Goal: Find specific page/section: Find specific page/section

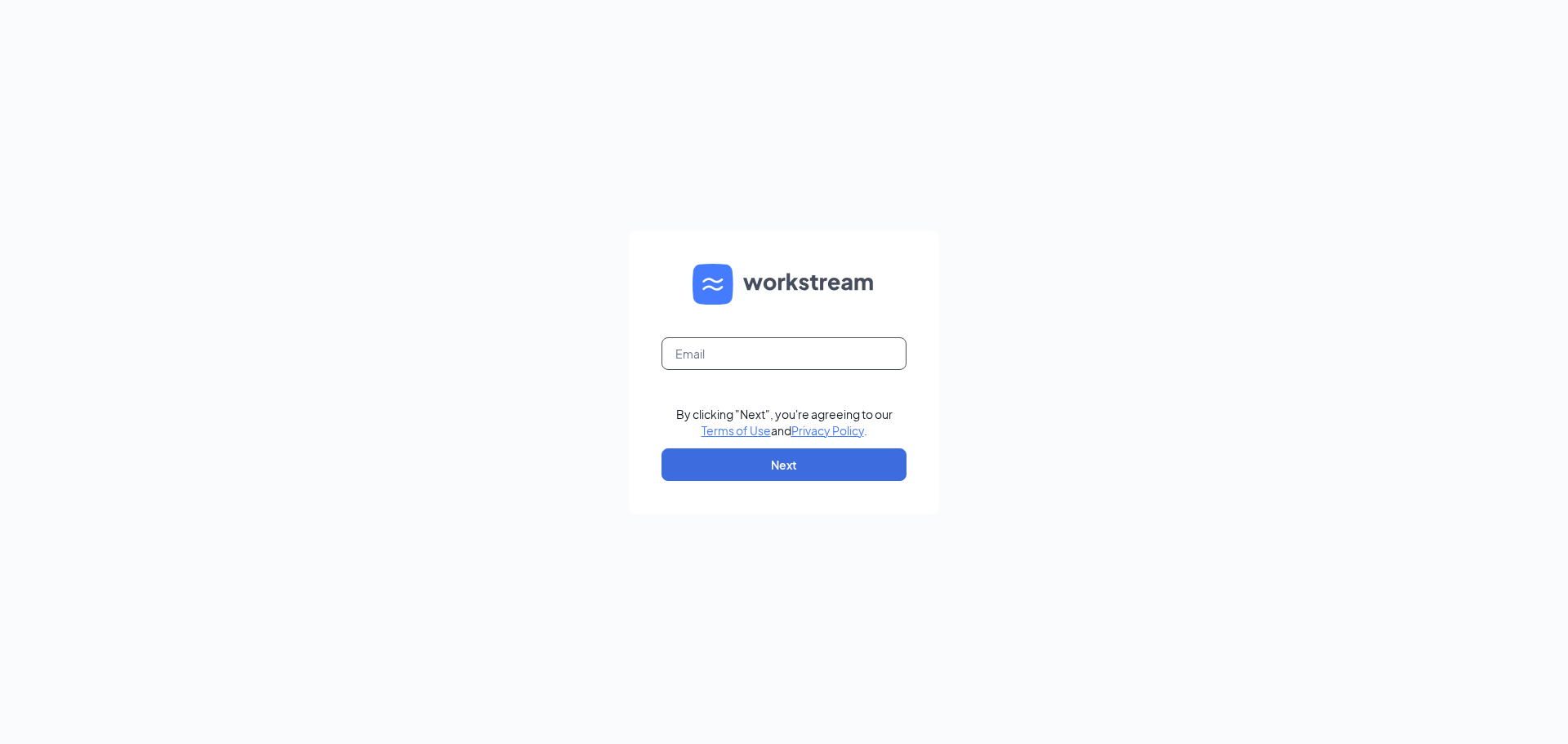
click at [698, 346] on input "text" at bounding box center [784, 353] width 245 height 32
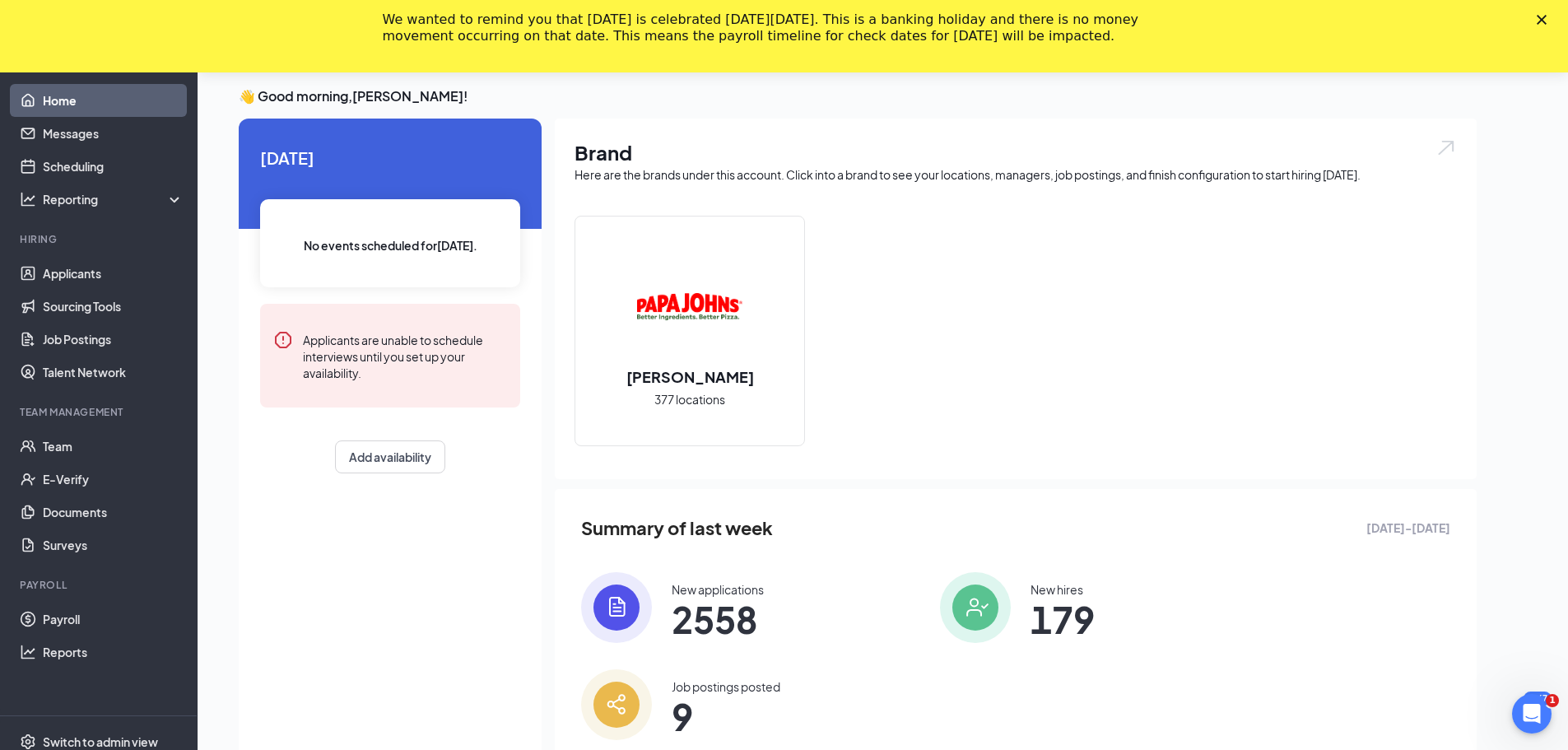
scroll to position [107, 0]
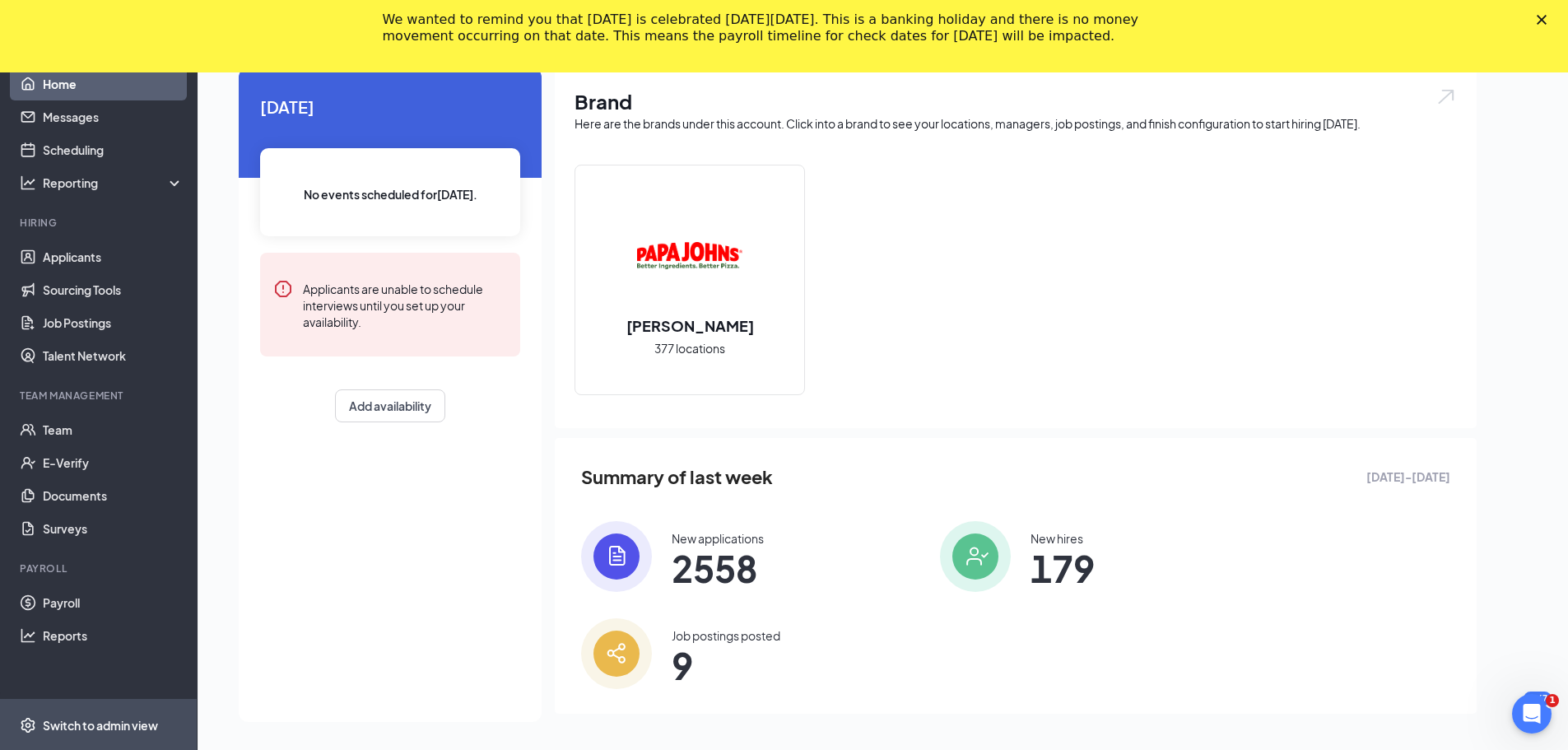
click at [76, 722] on div "Switch to admin view" at bounding box center [100, 725] width 116 height 16
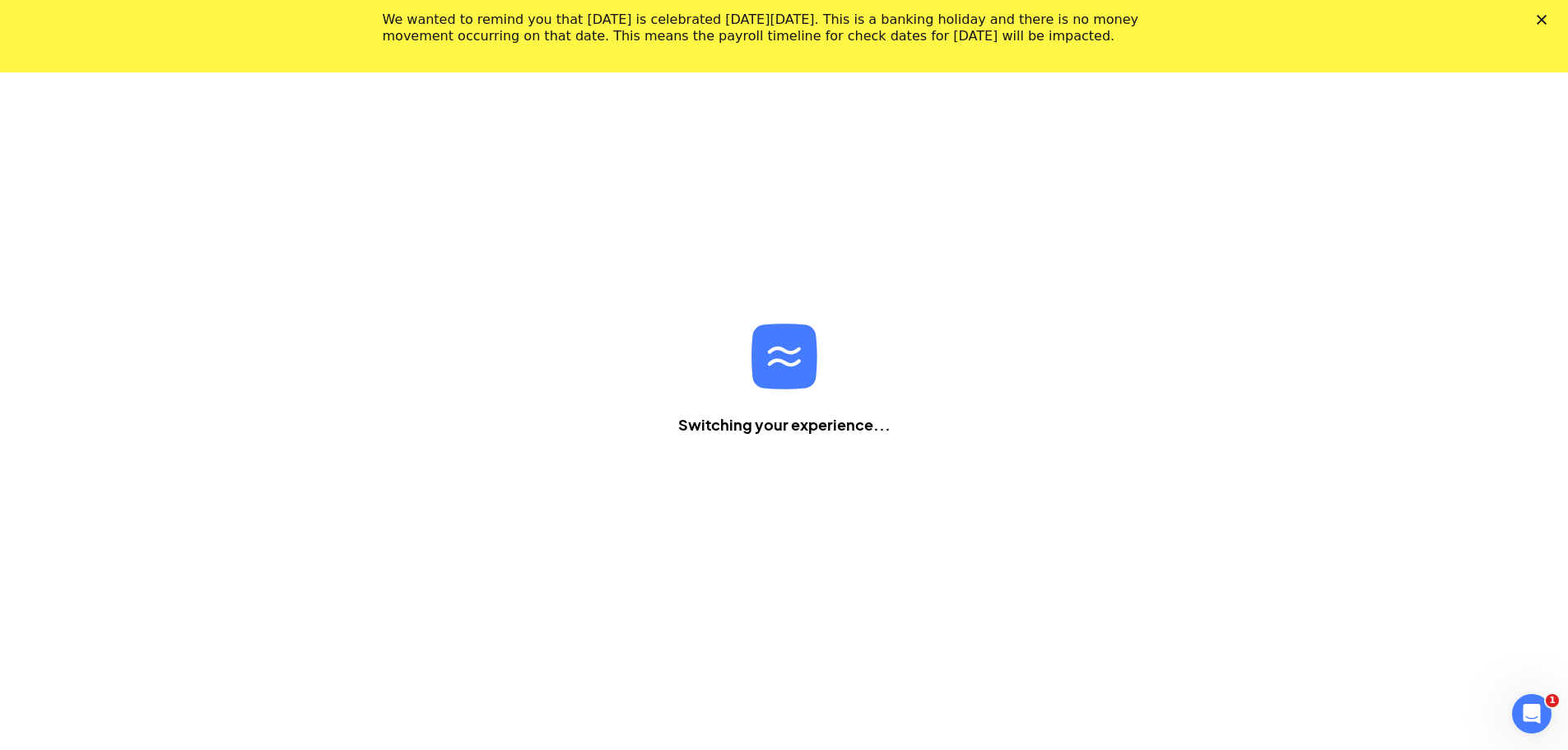
scroll to position [72, 0]
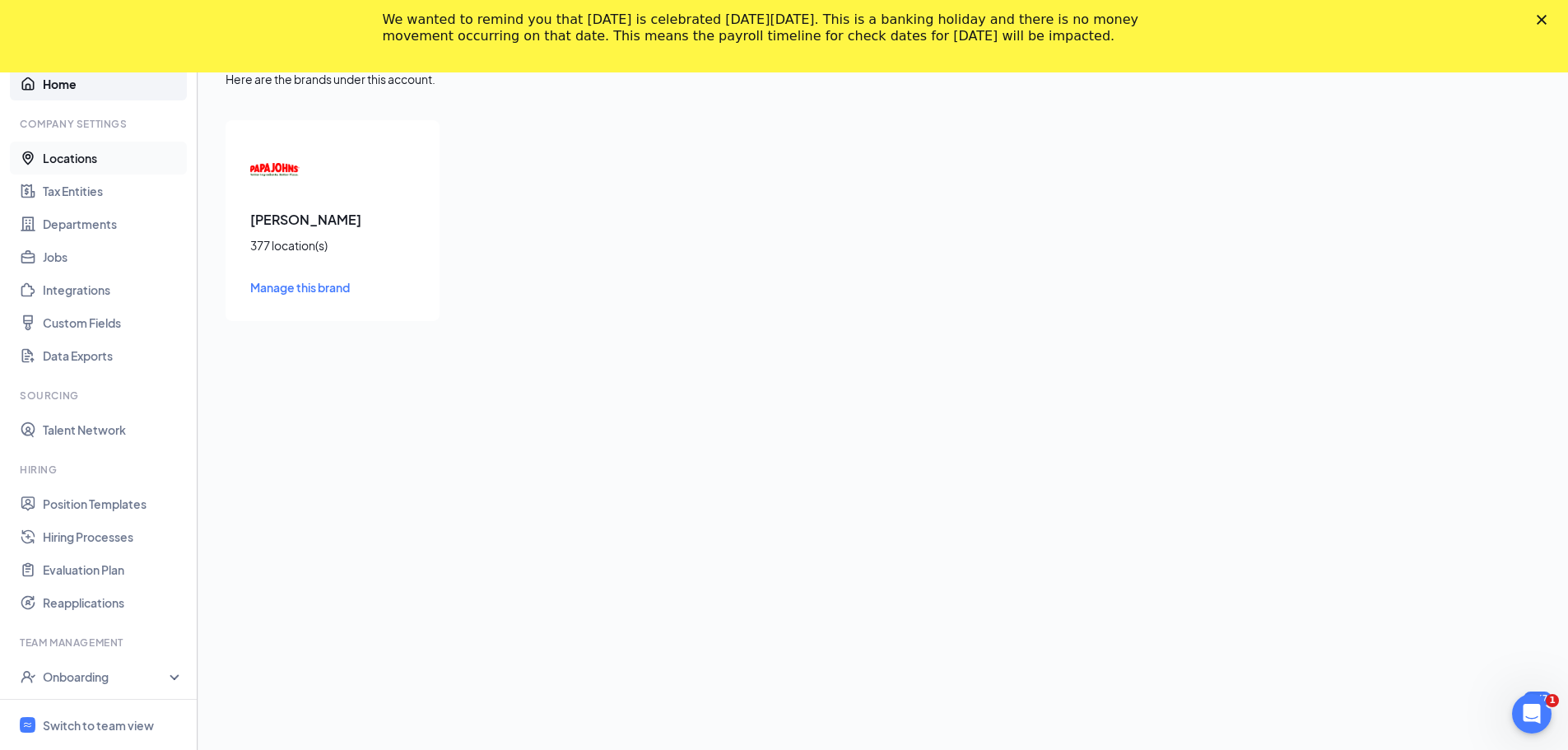
click at [80, 162] on link "Locations" at bounding box center [113, 158] width 141 height 33
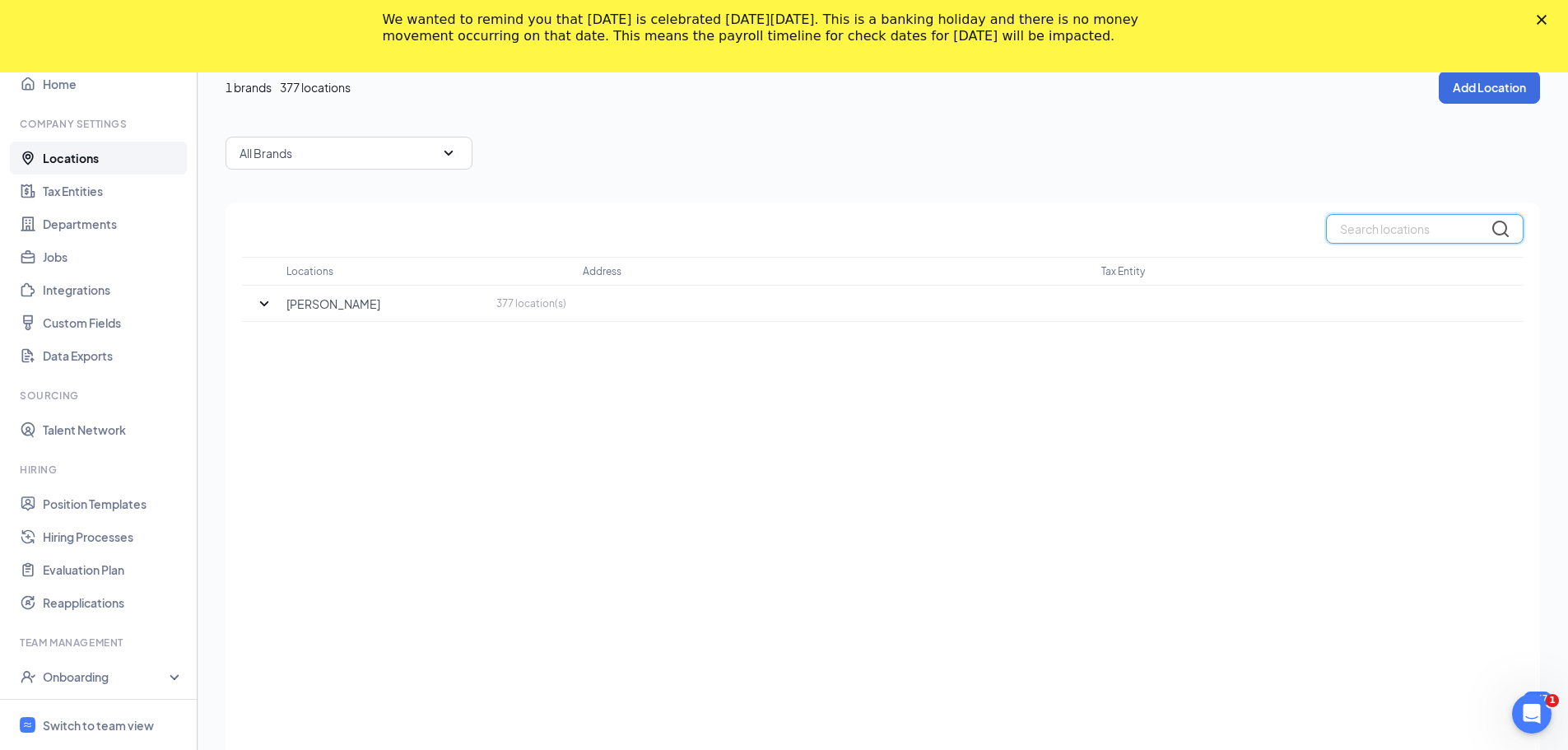
click at [1373, 232] on input "text" at bounding box center [1424, 229] width 198 height 30
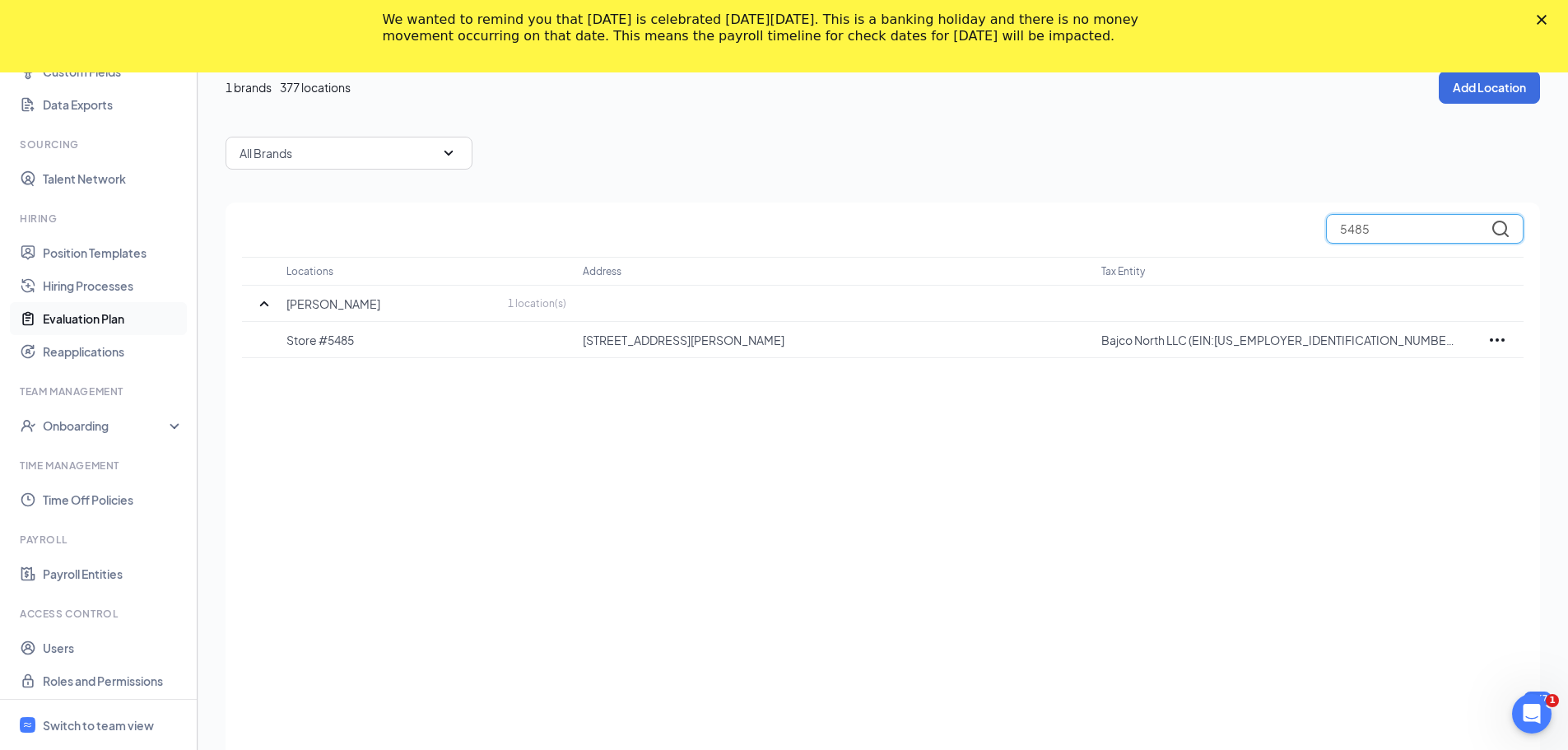
scroll to position [256, 0]
type input "5485"
click at [106, 567] on link "Payroll Entities" at bounding box center [113, 568] width 141 height 33
